Goal: Task Accomplishment & Management: Use online tool/utility

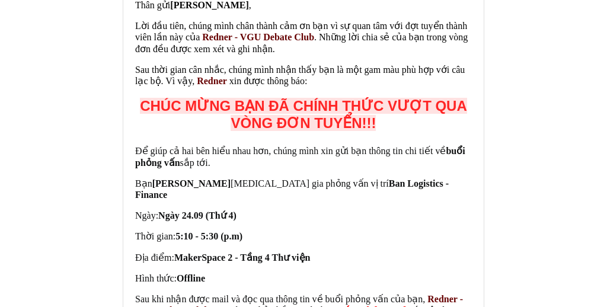
scroll to position [2320, 0]
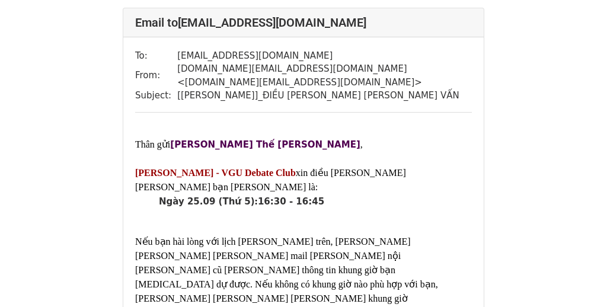
scroll to position [79, 0]
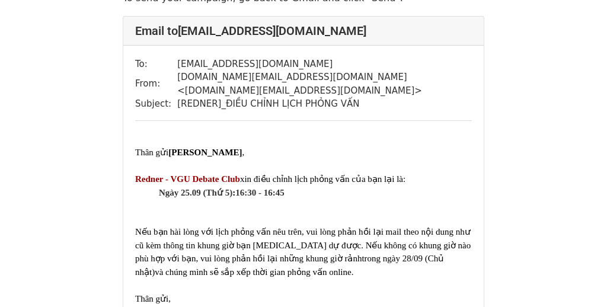
scroll to position [33, 0]
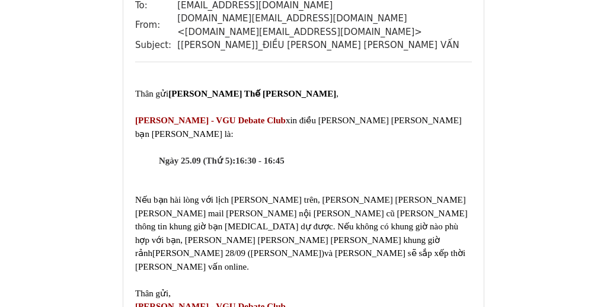
scroll to position [126, 0]
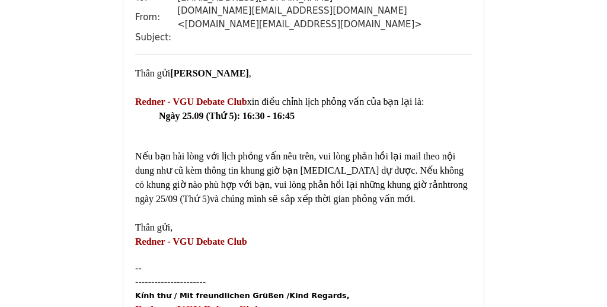
scroll to position [175, 0]
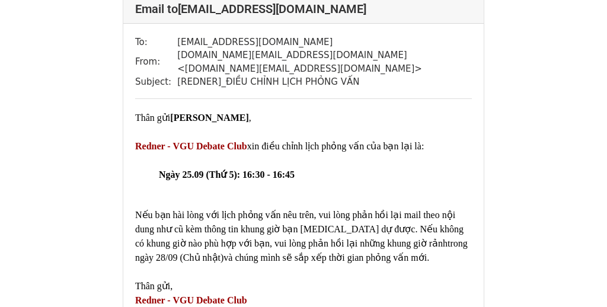
scroll to position [90, 0]
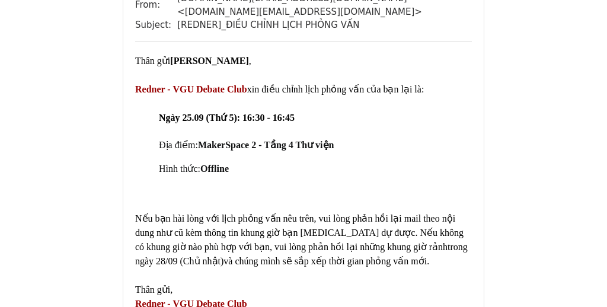
scroll to position [146, 0]
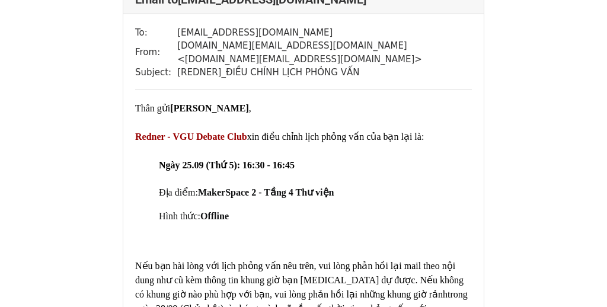
scroll to position [107, 0]
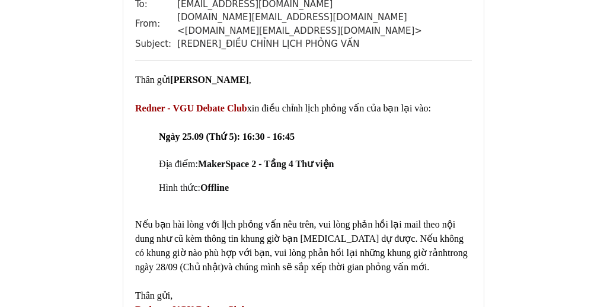
scroll to position [136, 0]
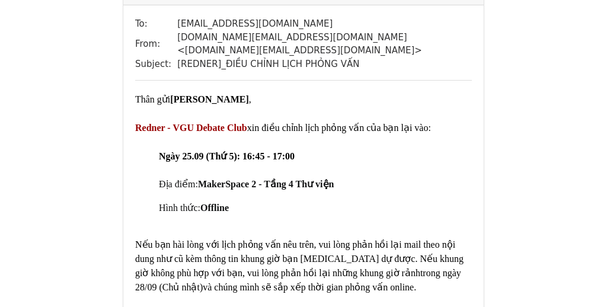
scroll to position [705, 0]
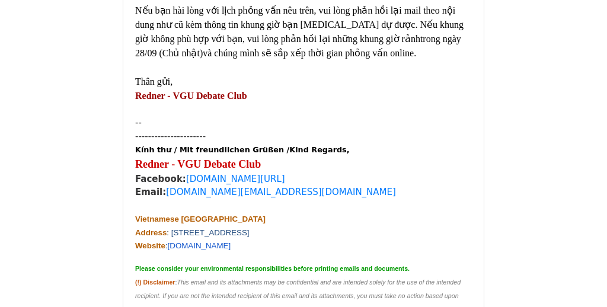
scroll to position [914, 0]
